Goal: Find specific page/section: Find specific page/section

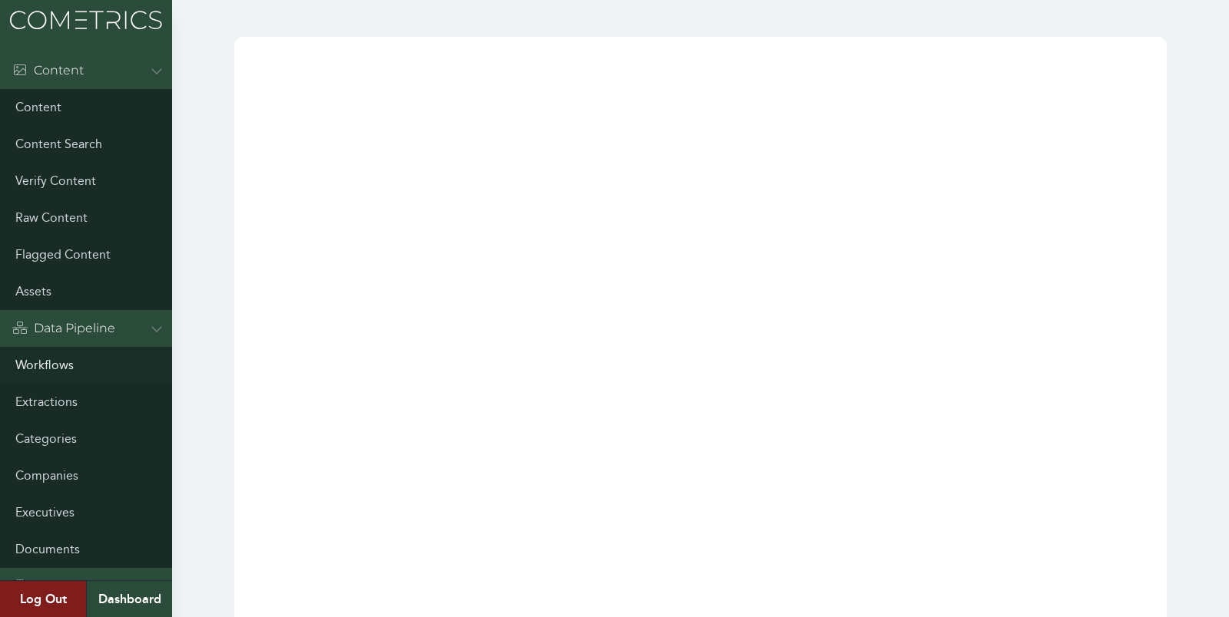
click at [60, 356] on link "Workflows" at bounding box center [86, 365] width 172 height 37
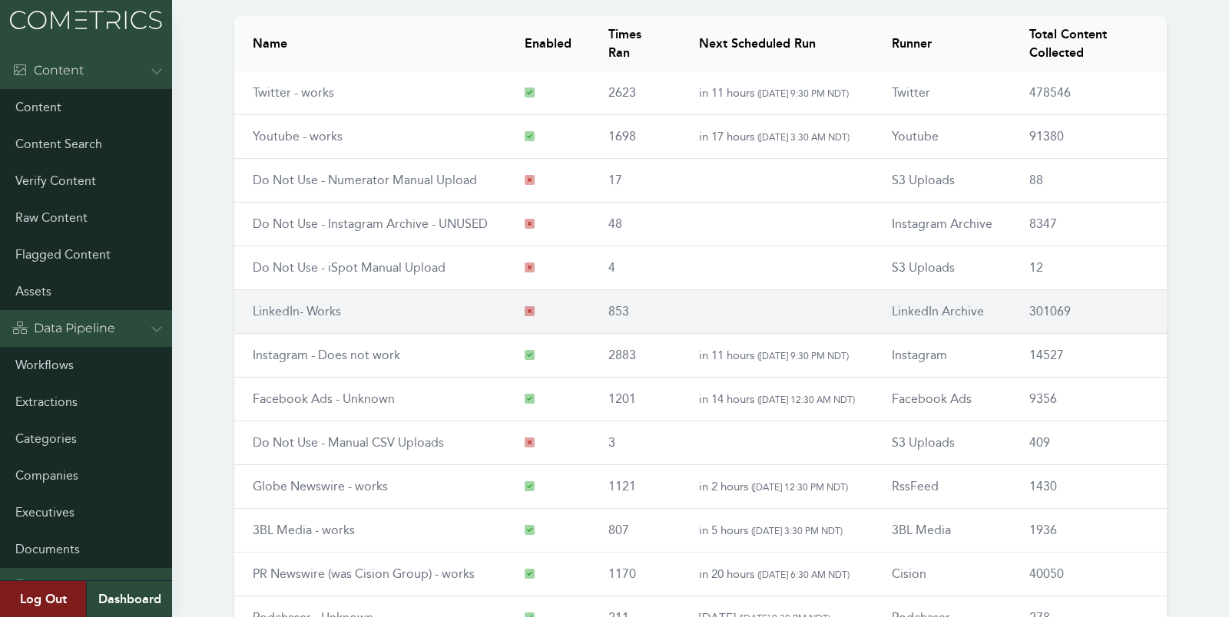
scroll to position [175, 0]
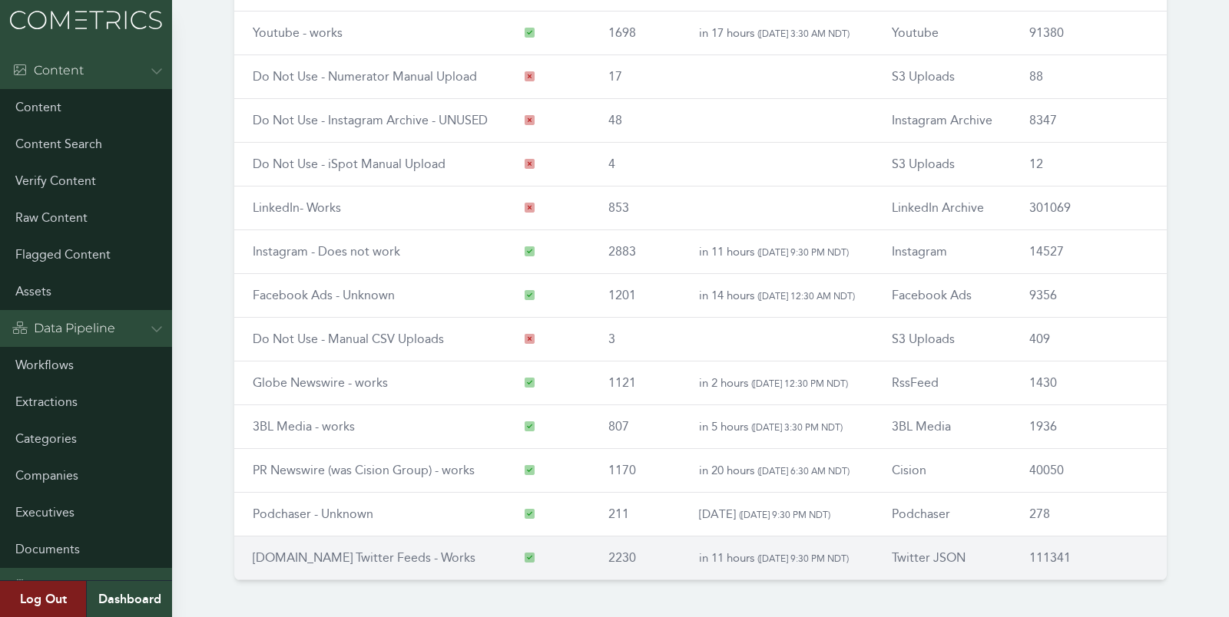
click at [303, 558] on link "[DOMAIN_NAME] Twitter Feeds - Works" at bounding box center [364, 558] width 223 height 15
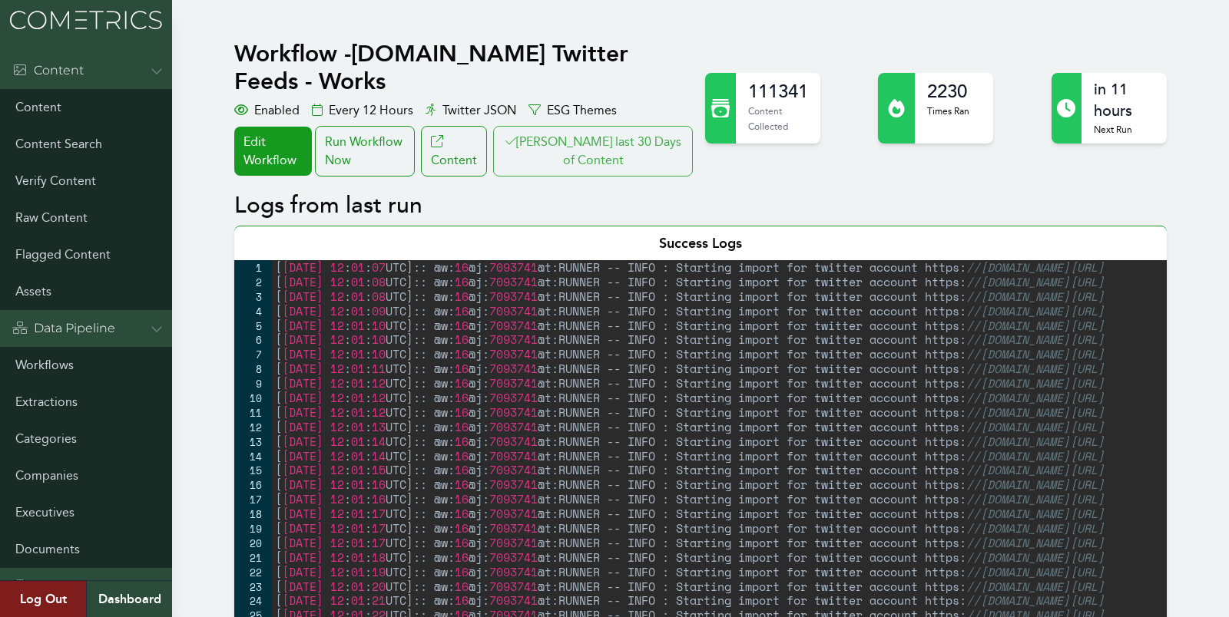
click at [613, 126] on button "Clair last 30 Days of Content" at bounding box center [593, 151] width 200 height 51
